Goal: Task Accomplishment & Management: Manage account settings

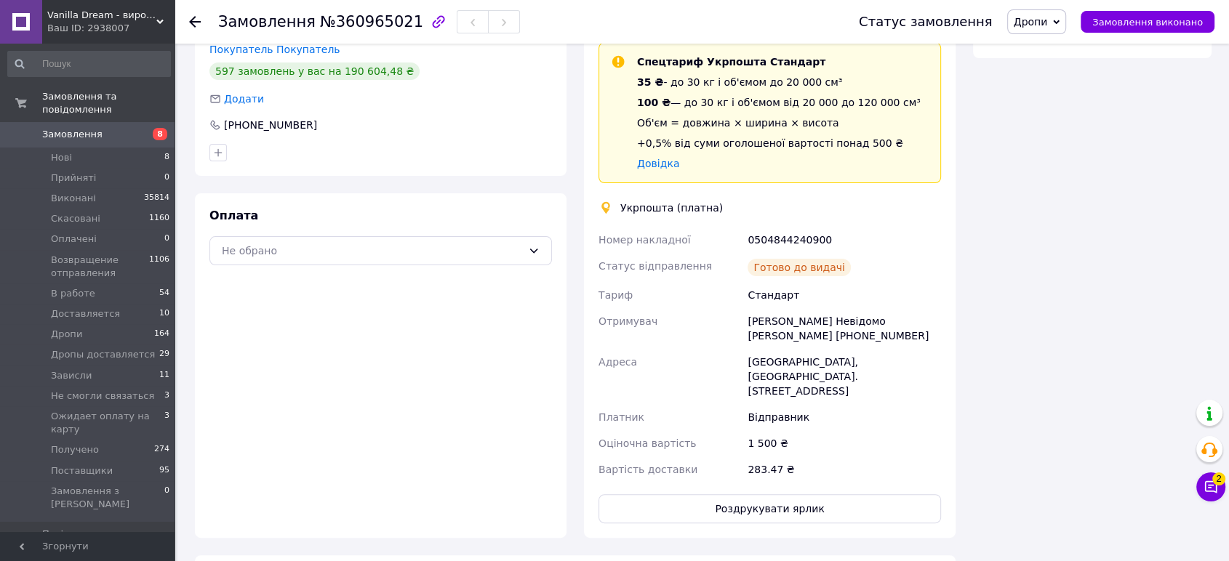
scroll to position [316, 0]
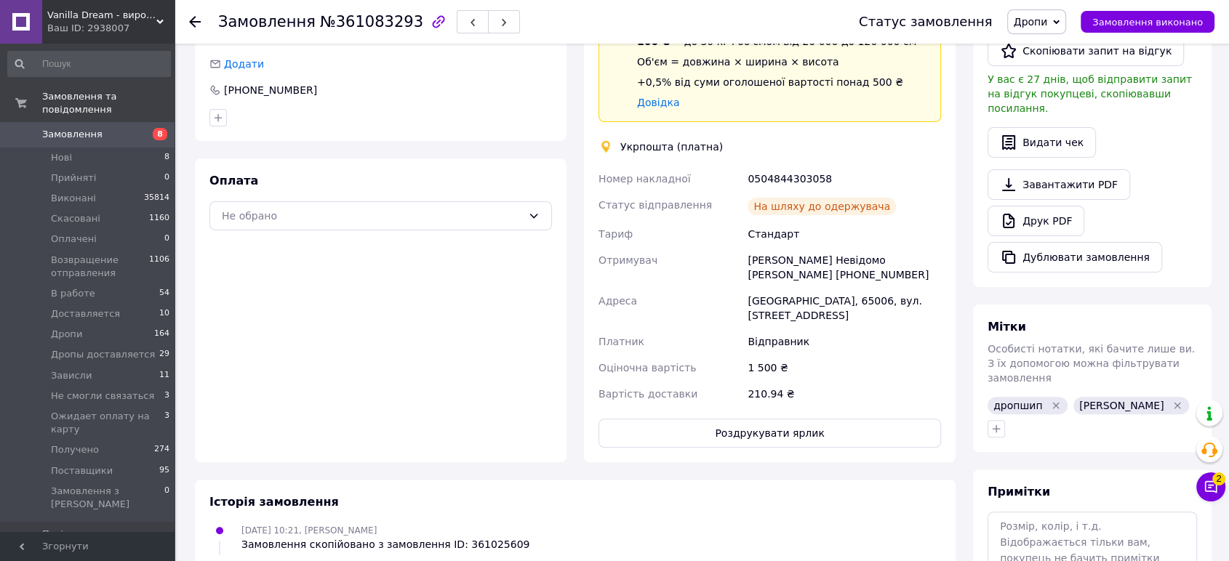
scroll to position [367, 0]
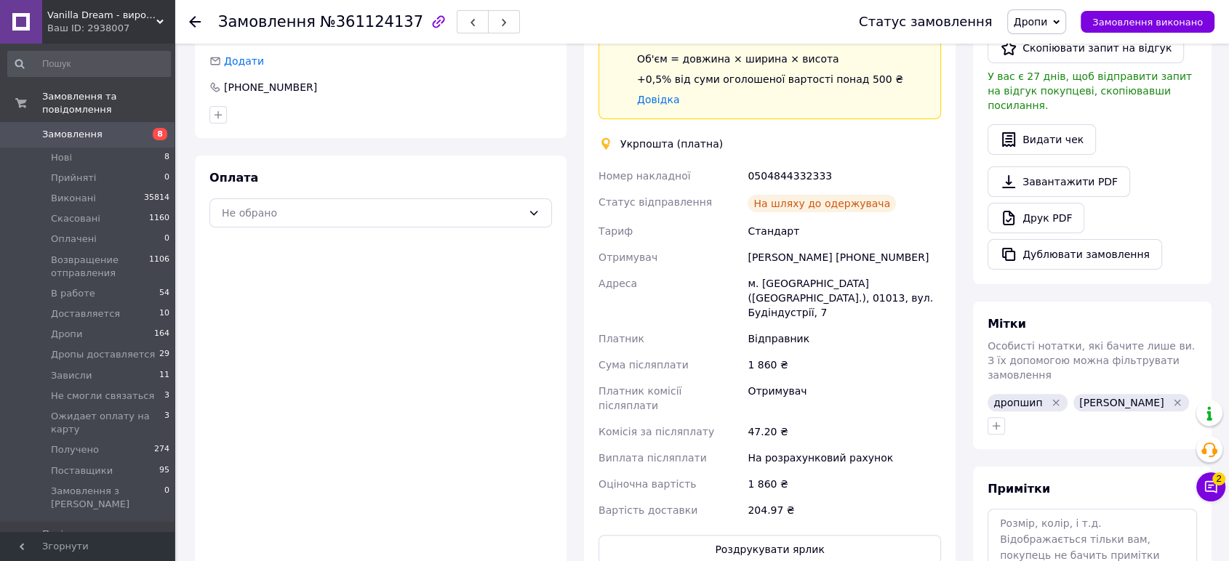
scroll to position [404, 0]
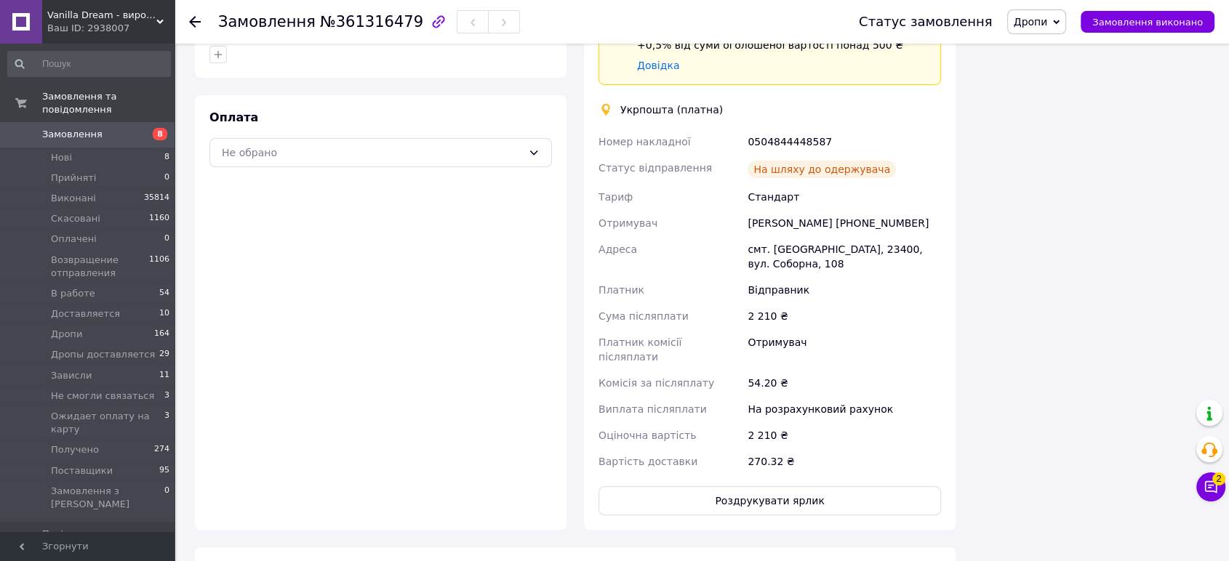
scroll to position [431, 0]
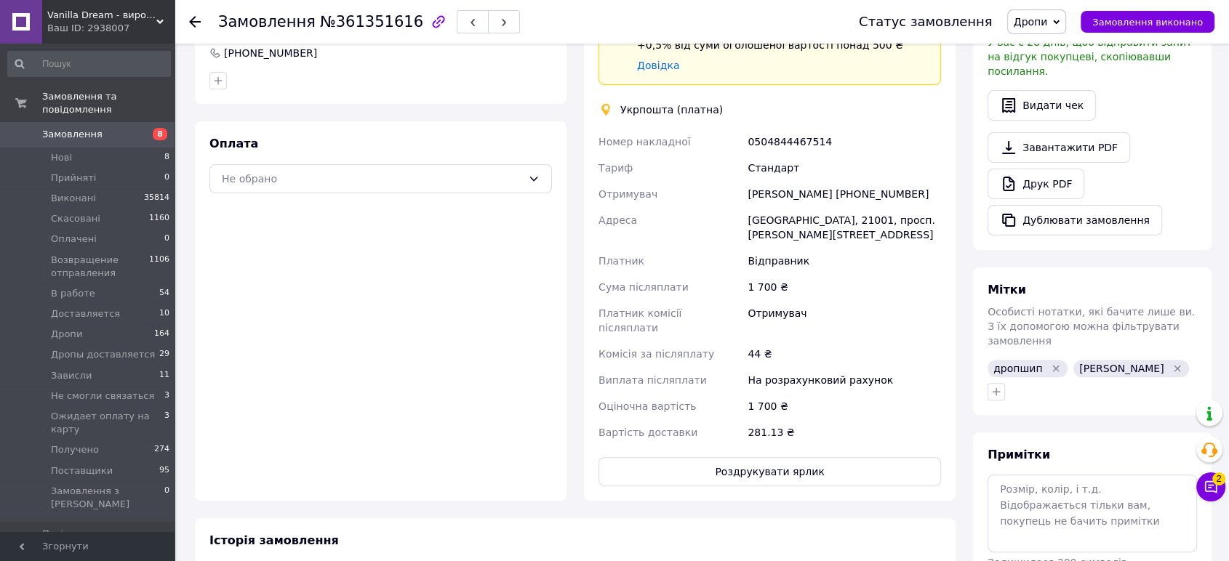
scroll to position [431, 0]
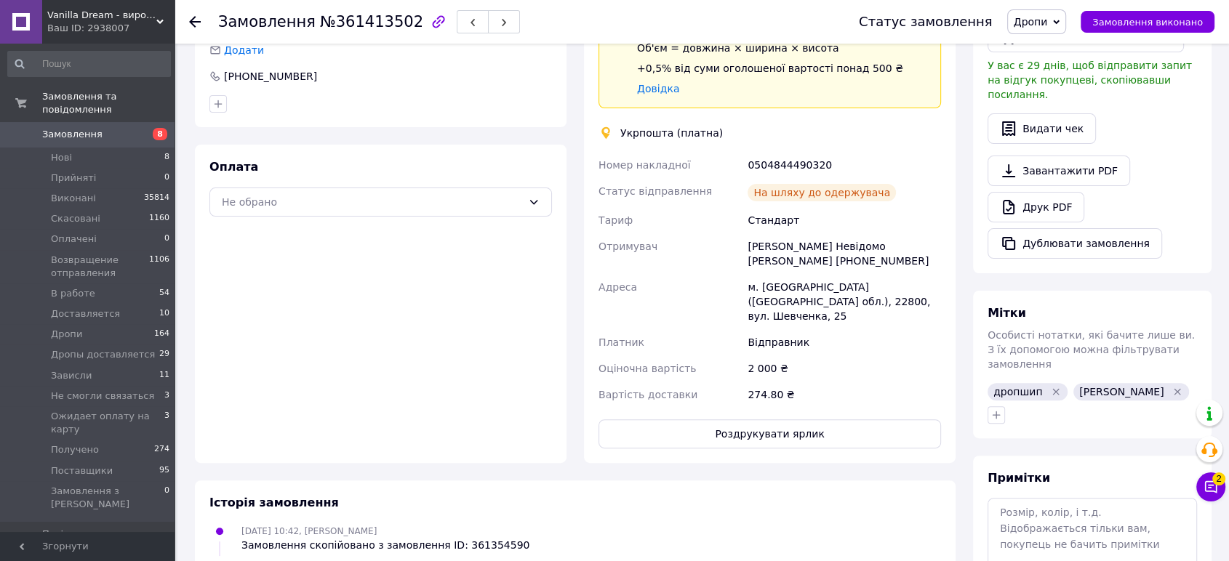
scroll to position [404, 0]
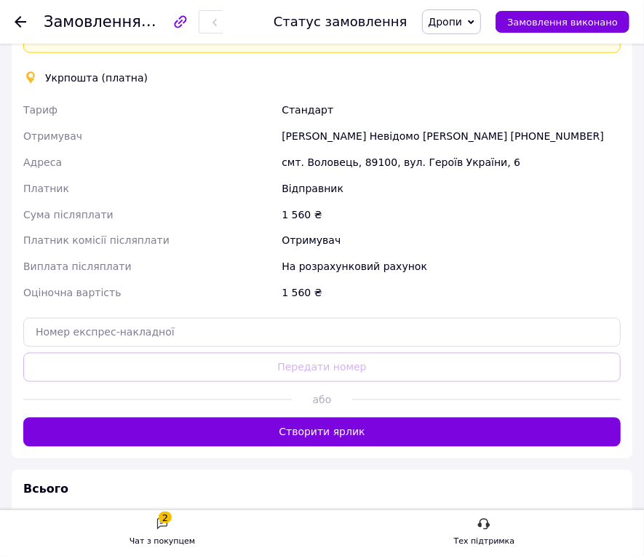
scroll to position [565, 0]
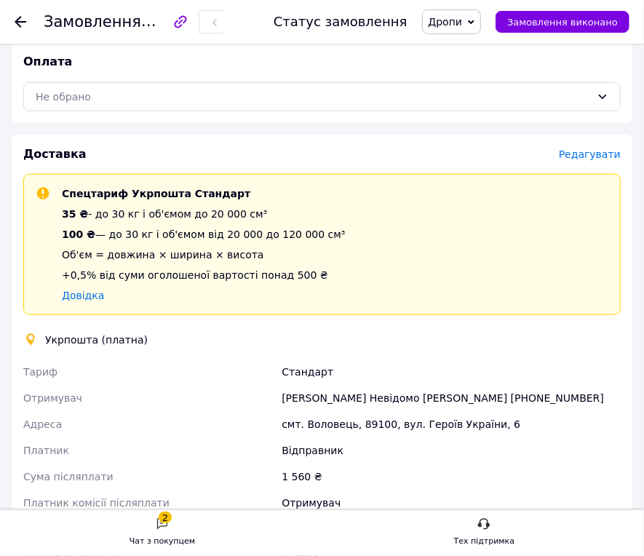
scroll to position [565, 0]
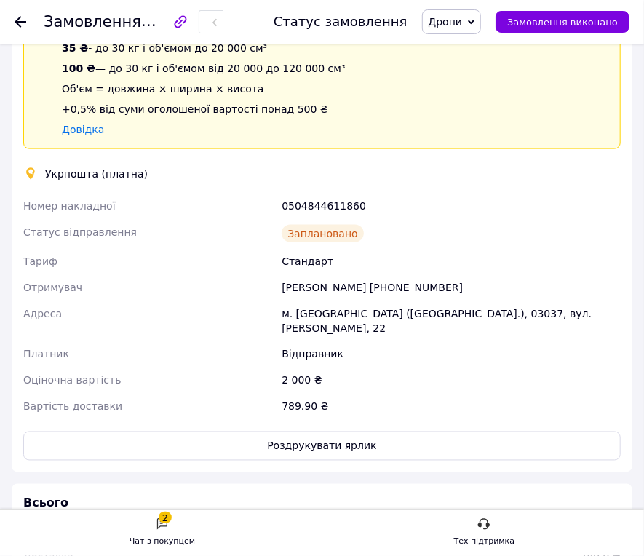
scroll to position [646, 0]
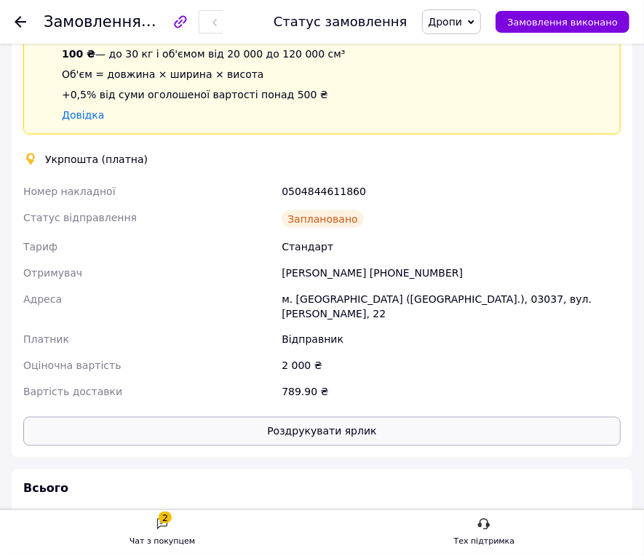
click at [287, 417] on button "Роздрукувати ярлик" at bounding box center [321, 431] width 597 height 29
